Goal: Information Seeking & Learning: Find specific page/section

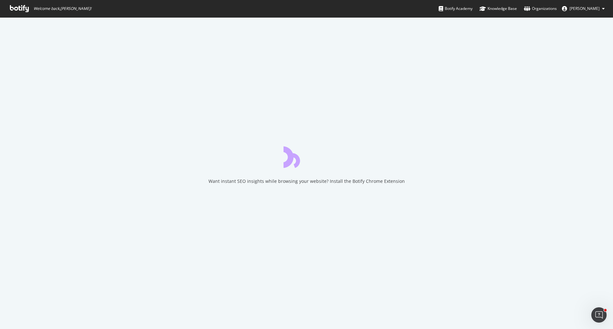
click at [19, 5] on icon at bounding box center [19, 8] width 19 height 7
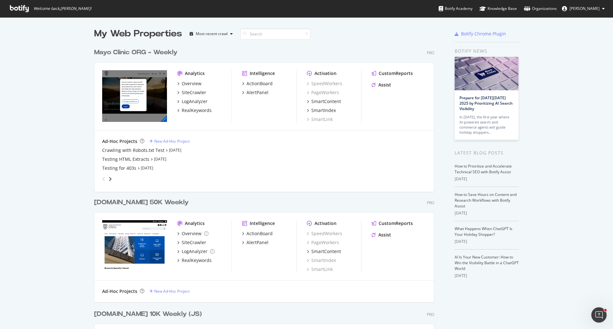
scroll to position [908, 340]
click at [160, 55] on div "Mayo Clinic ORG - Weekly" at bounding box center [135, 52] width 83 height 9
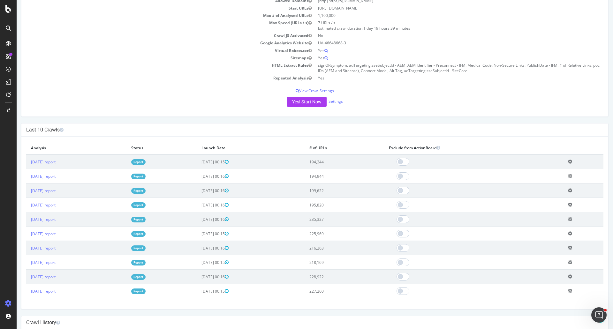
scroll to position [96, 0]
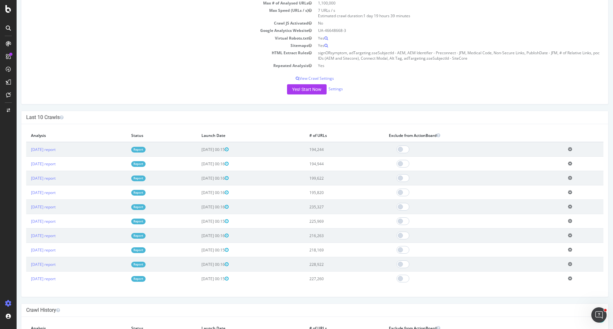
click at [146, 263] on link "Report" at bounding box center [138, 264] width 14 height 5
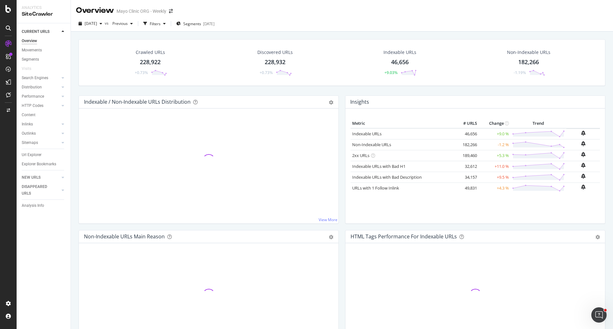
click at [156, 57] on div "Crawled URLs 228,922 +0.73%" at bounding box center [150, 62] width 46 height 33
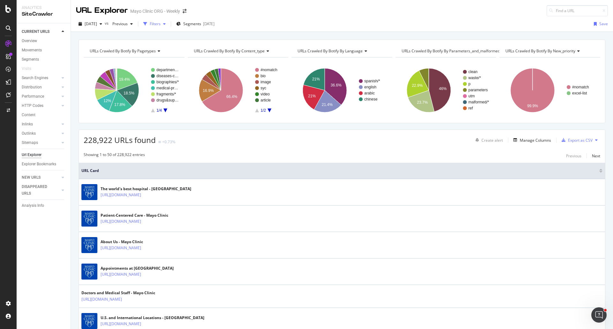
click at [165, 20] on div "Filters" at bounding box center [154, 24] width 27 height 10
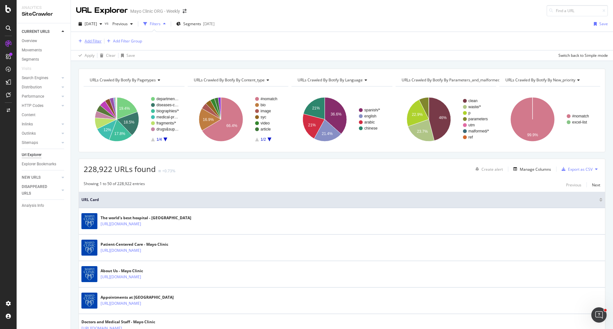
click at [96, 40] on div "Add Filter" at bounding box center [93, 40] width 17 height 5
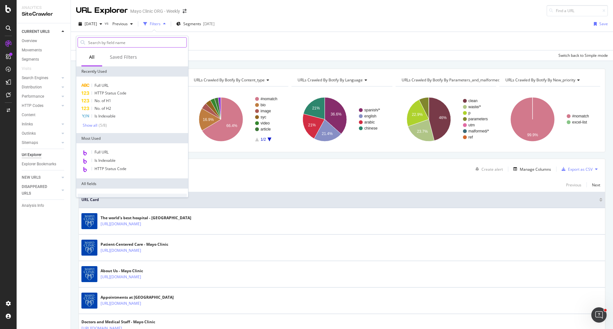
click at [116, 44] on input "text" at bounding box center [137, 43] width 99 height 10
click at [307, 50] on div "Add Filter Add Filter Group" at bounding box center [342, 41] width 532 height 18
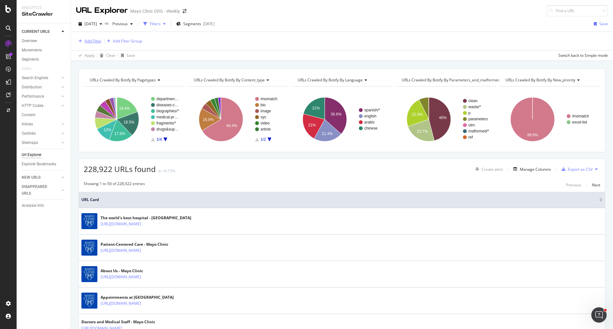
click at [97, 41] on div "Add Filter" at bounding box center [93, 40] width 17 height 5
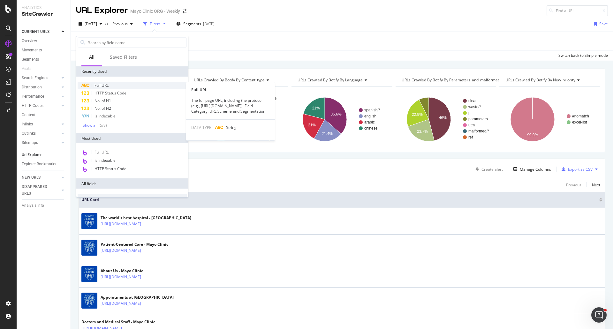
click at [104, 85] on span "Full URL" at bounding box center [102, 85] width 14 height 5
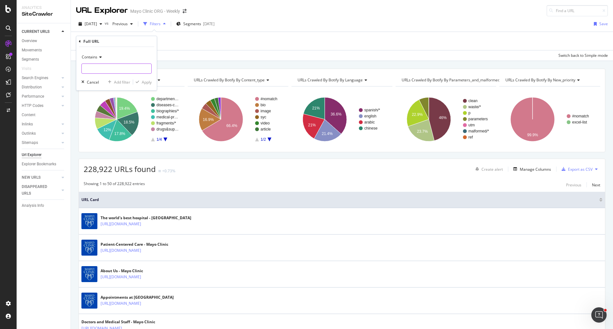
click at [103, 70] on input "text" at bounding box center [117, 69] width 70 height 10
paste input "index?letter=B"
type input "index?letter="
click at [149, 82] on div "Apply" at bounding box center [147, 82] width 10 height 5
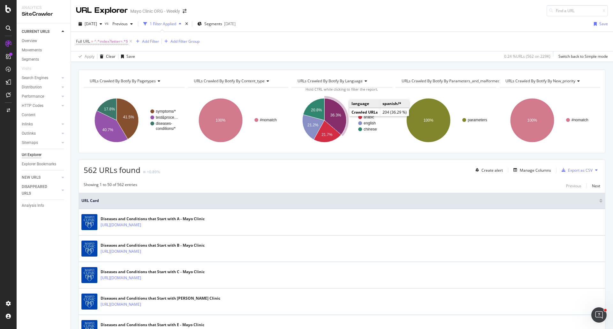
drag, startPoint x: 338, startPoint y: 116, endPoint x: 241, endPoint y: 267, distance: 179.4
click at [338, 116] on text "36.3%" at bounding box center [336, 115] width 11 height 4
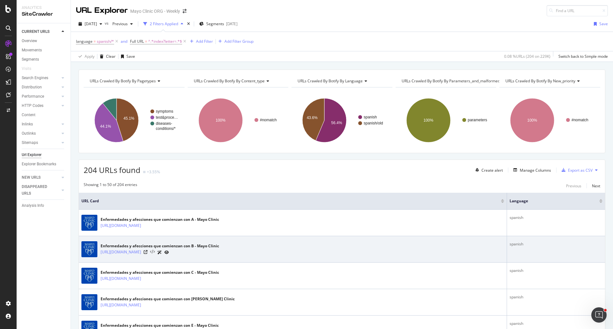
click at [155, 252] on icon at bounding box center [152, 252] width 5 height 4
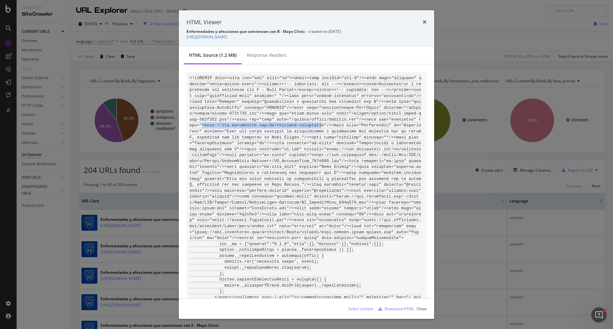
drag, startPoint x: 309, startPoint y: 118, endPoint x: 430, endPoint y: 118, distance: 121.0
click at [430, 118] on div "modal" at bounding box center [306, 182] width 255 height 234
click at [403, 309] on div "Download HTML" at bounding box center [399, 308] width 29 height 5
click at [425, 21] on icon "times" at bounding box center [425, 21] width 4 height 5
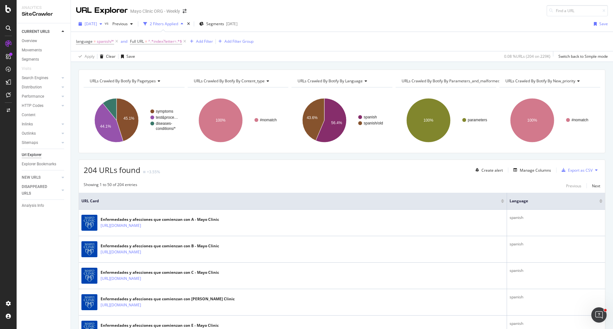
click at [96, 23] on span "2025 Aug. 6th" at bounding box center [91, 23] width 12 height 5
click at [98, 46] on div "2025 Oct. 1st" at bounding box center [102, 47] width 34 height 6
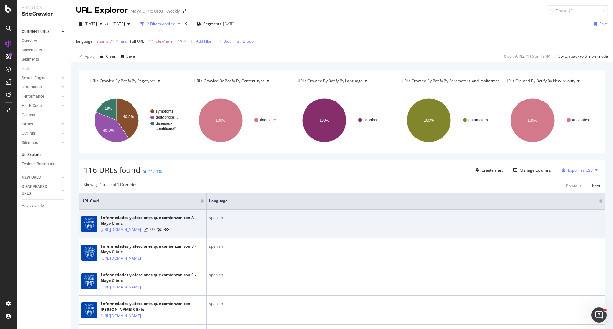
click at [155, 232] on icon at bounding box center [152, 230] width 5 height 4
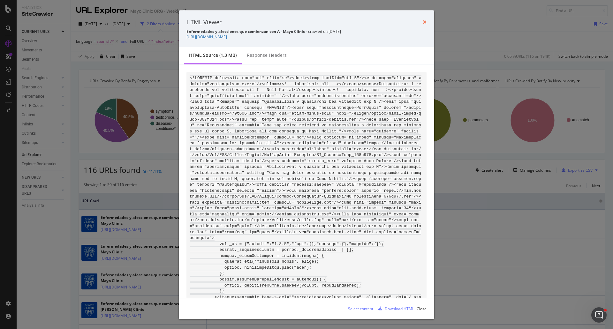
click at [425, 21] on icon "times" at bounding box center [425, 21] width 4 height 5
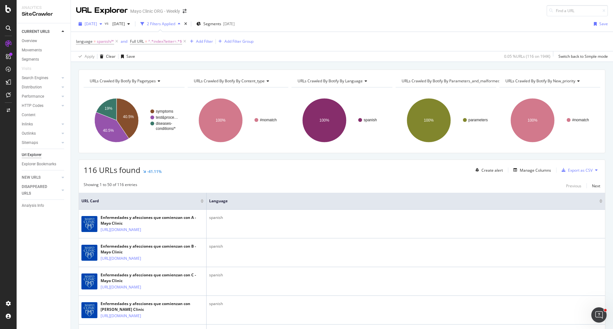
click at [97, 23] on span "2025 Oct. 1st" at bounding box center [91, 23] width 12 height 5
click at [104, 66] on div "2025 Aug. 13th" at bounding box center [102, 66] width 34 height 6
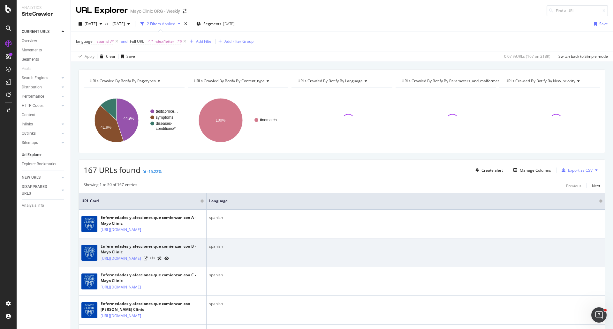
click at [155, 261] on icon at bounding box center [152, 258] width 5 height 4
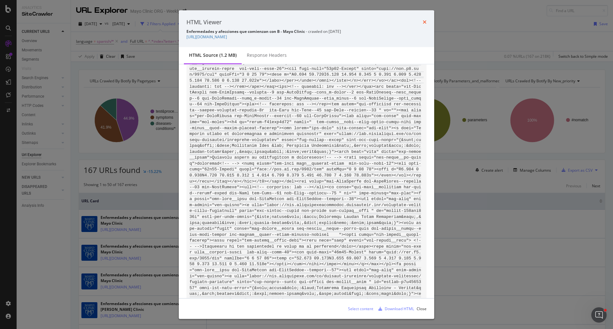
click at [426, 22] on icon "times" at bounding box center [425, 21] width 4 height 5
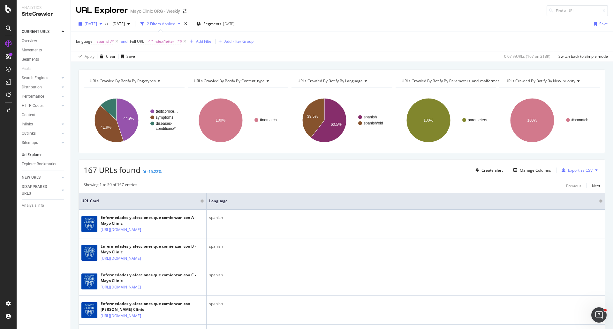
click at [97, 24] on span "2025 Aug. 13th" at bounding box center [91, 23] width 12 height 5
click at [105, 60] on div "2025 Jun. 3rd" at bounding box center [102, 60] width 34 height 6
click at [91, 22] on span "2025 Jun. 3rd" at bounding box center [91, 23] width 12 height 5
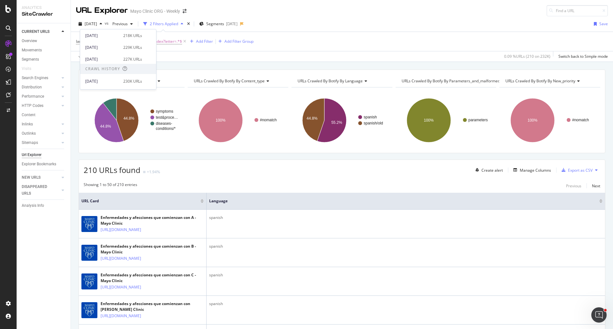
scroll to position [96, 0]
click at [100, 59] on div "2025 Jul. 30th" at bounding box center [102, 58] width 34 height 6
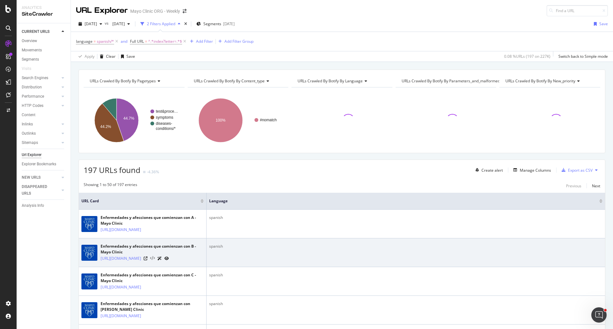
click at [155, 261] on icon at bounding box center [152, 258] width 5 height 4
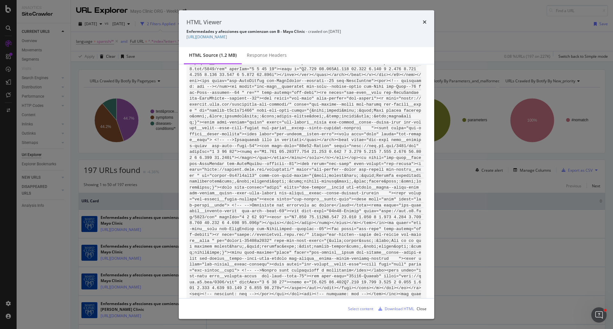
drag, startPoint x: 310, startPoint y: 38, endPoint x: 185, endPoint y: 37, distance: 125.2
click at [185, 37] on div "HTML Viewer Enfermedades y afecciones que comienzan con B - Mayo Clinic - crawl…" at bounding box center [306, 28] width 255 height 37
copy link "https://www.mayoclinic.org/es/diseases-conditions/index?letter=B"
